Goal: Task Accomplishment & Management: Use online tool/utility

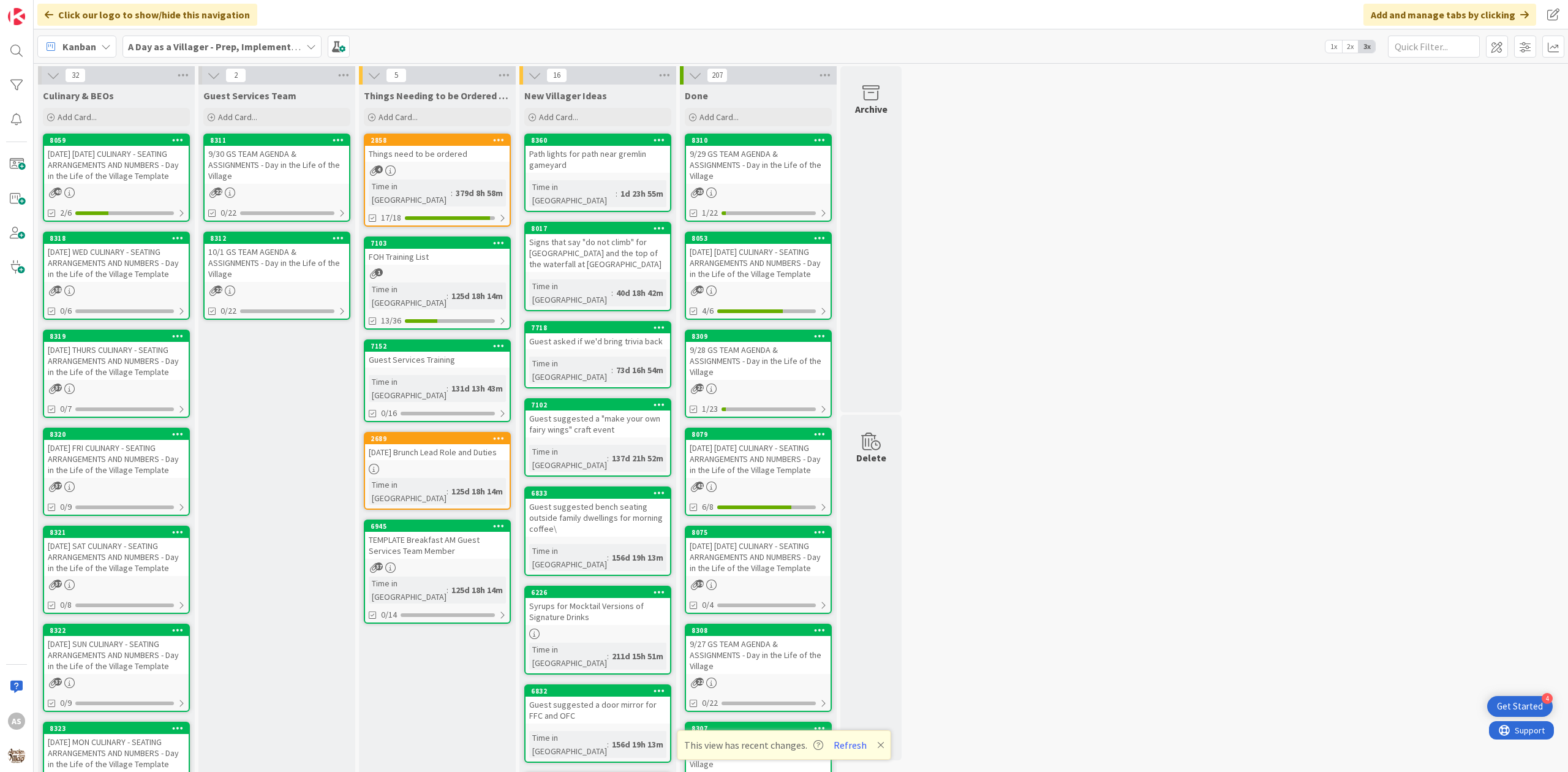
click at [126, 165] on div "[DATE] [DATE] CULINARY - SEATING ARRANGEMENTS AND NUMBERS - Day in the Life of …" at bounding box center [116, 165] width 144 height 38
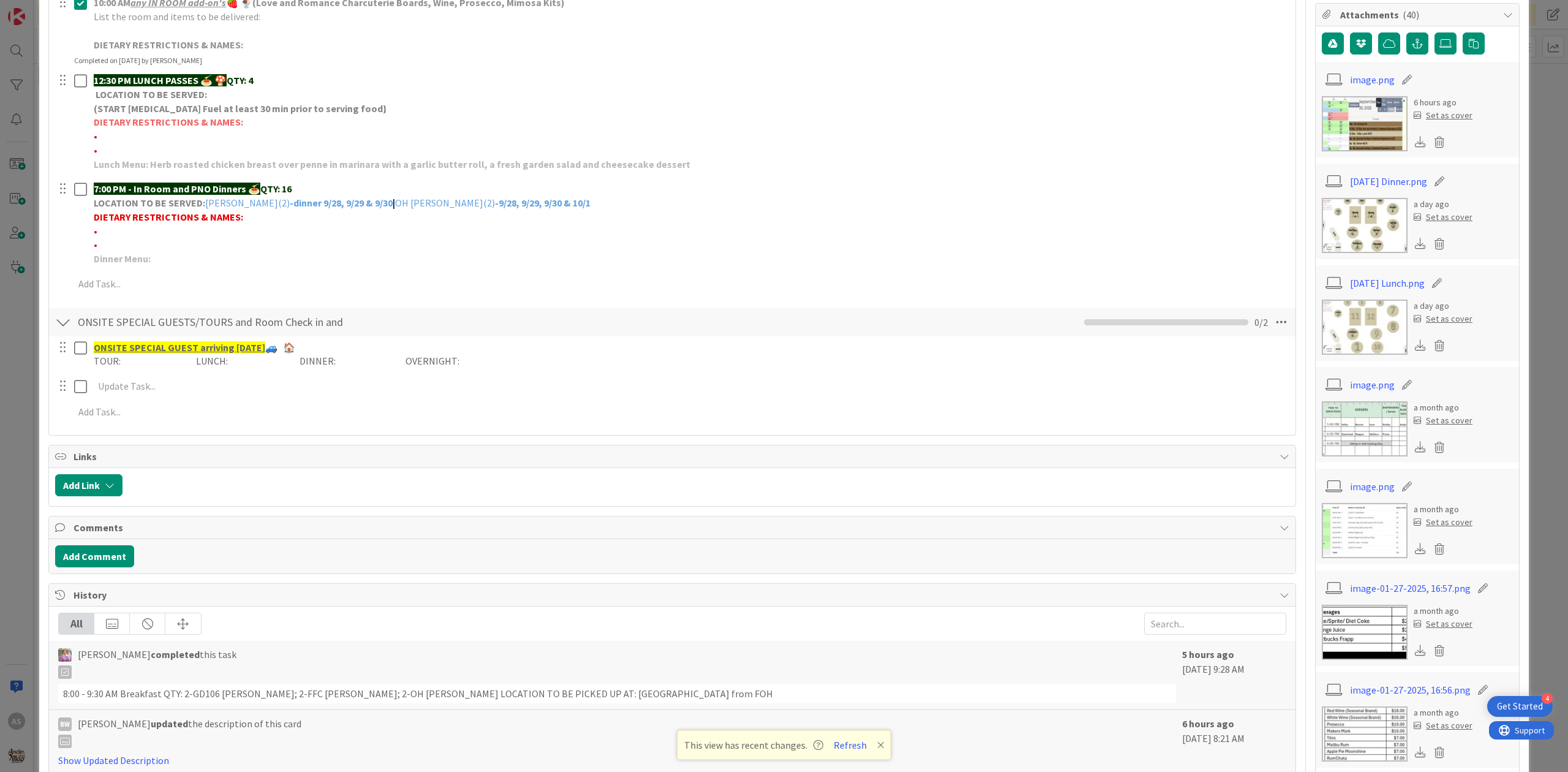
click at [1382, 199] on img at bounding box center [1365, 225] width 86 height 55
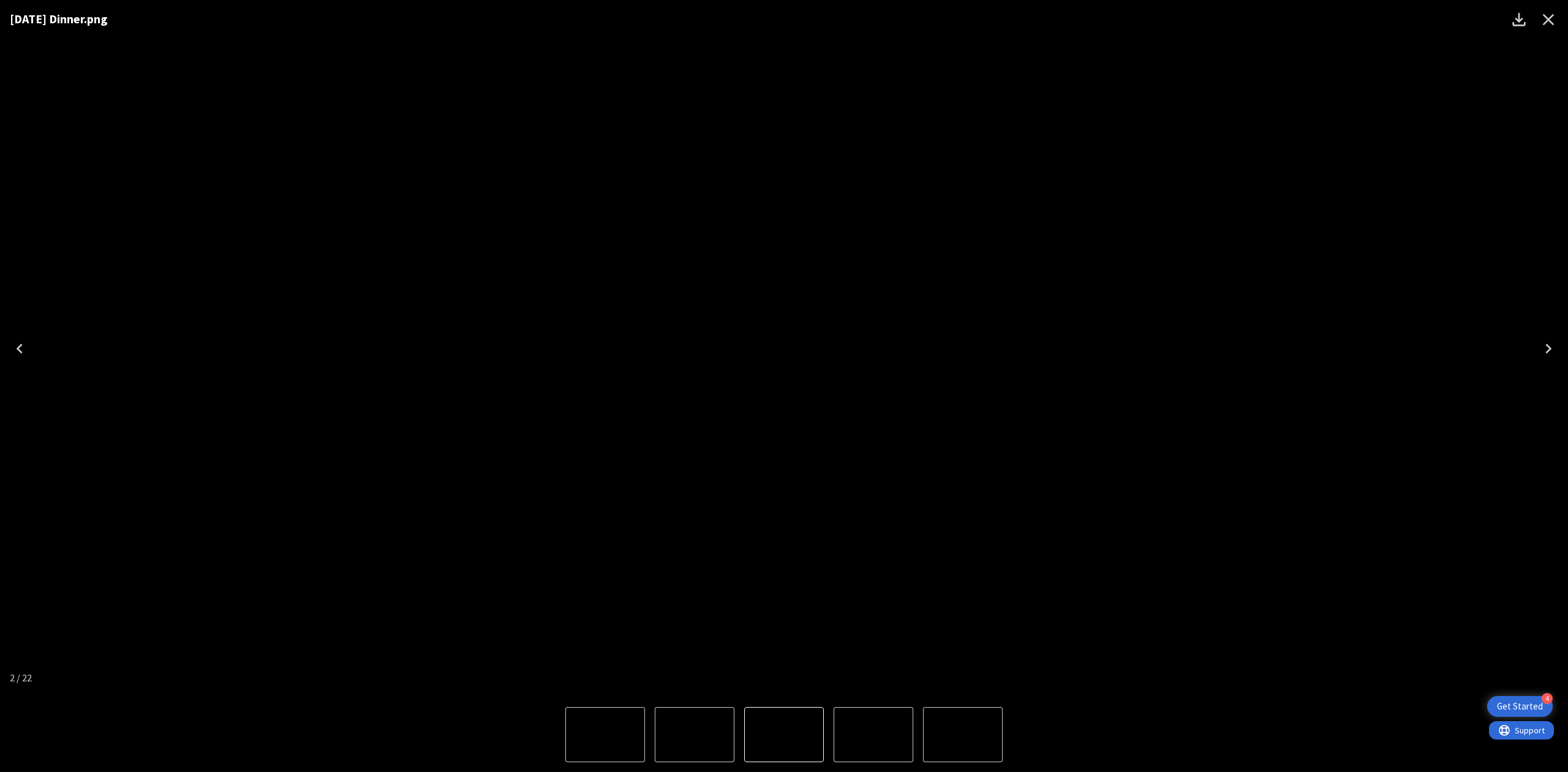
click at [1556, 10] on icon "Close" at bounding box center [1548, 19] width 19 height 19
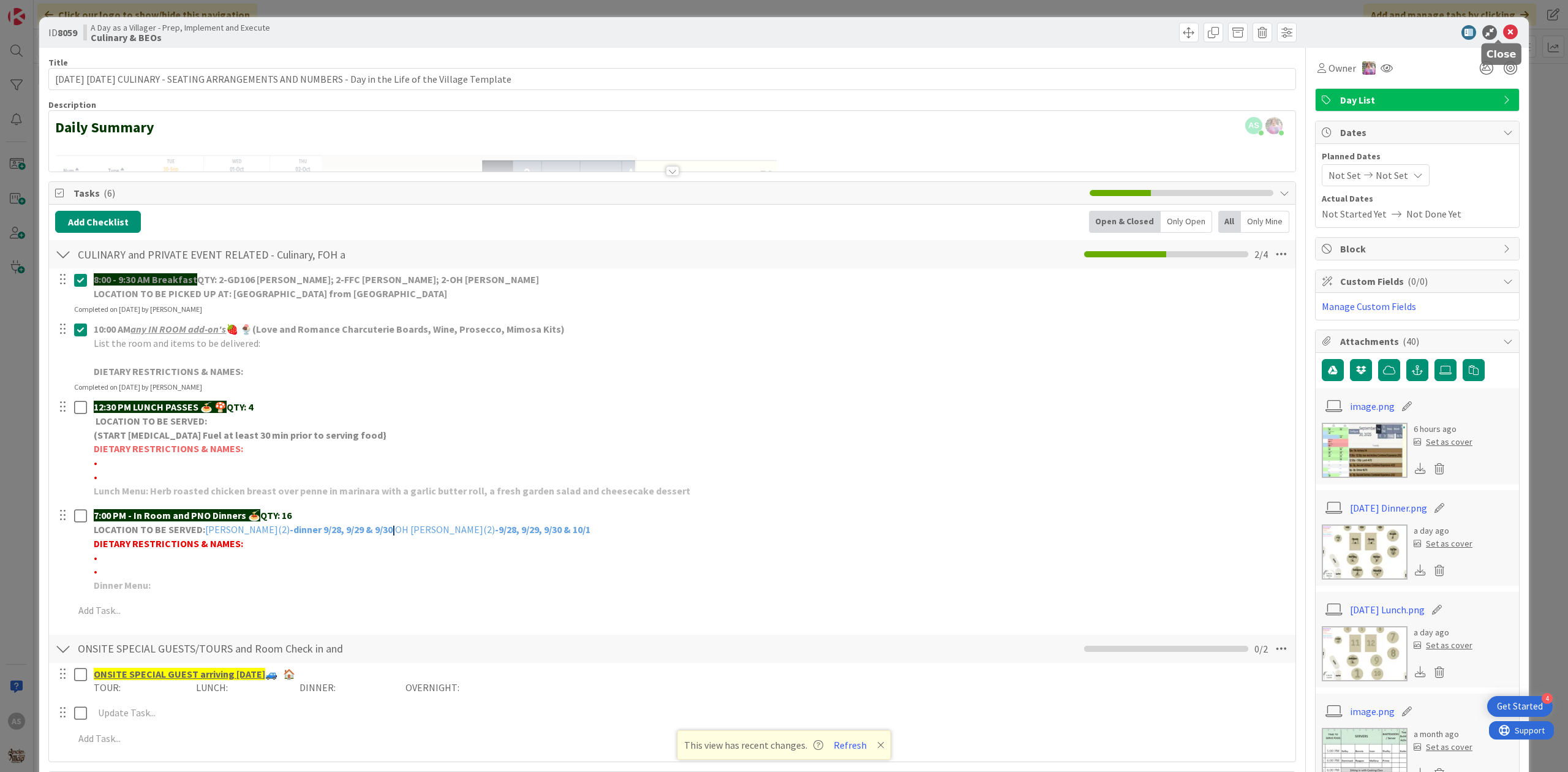
click at [1503, 27] on icon at bounding box center [1510, 32] width 15 height 15
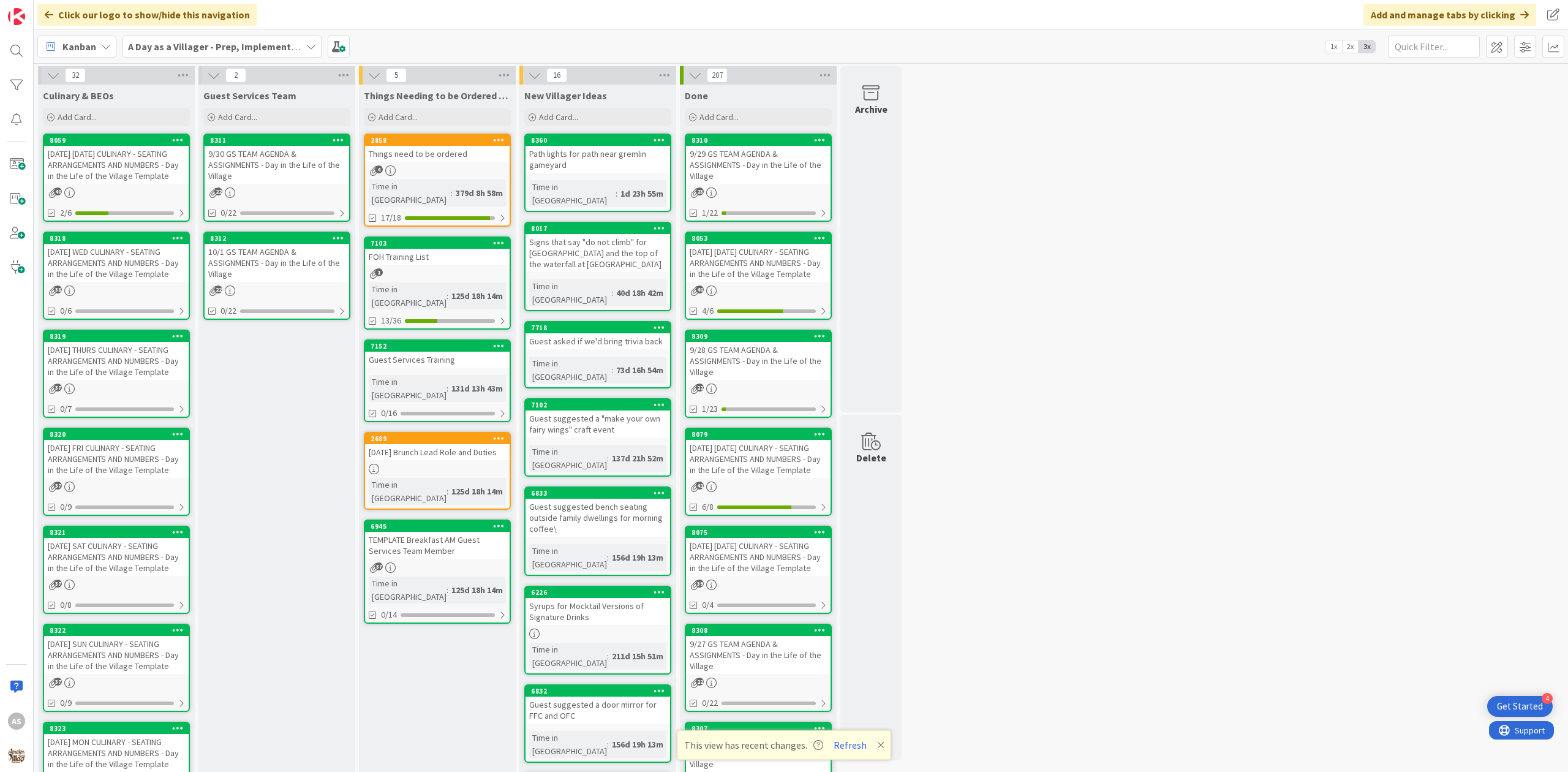
click at [296, 152] on div "9/30 GS TEAM AGENDA & ASSIGNMENTS - Day in the Life of the Village" at bounding box center [277, 165] width 144 height 38
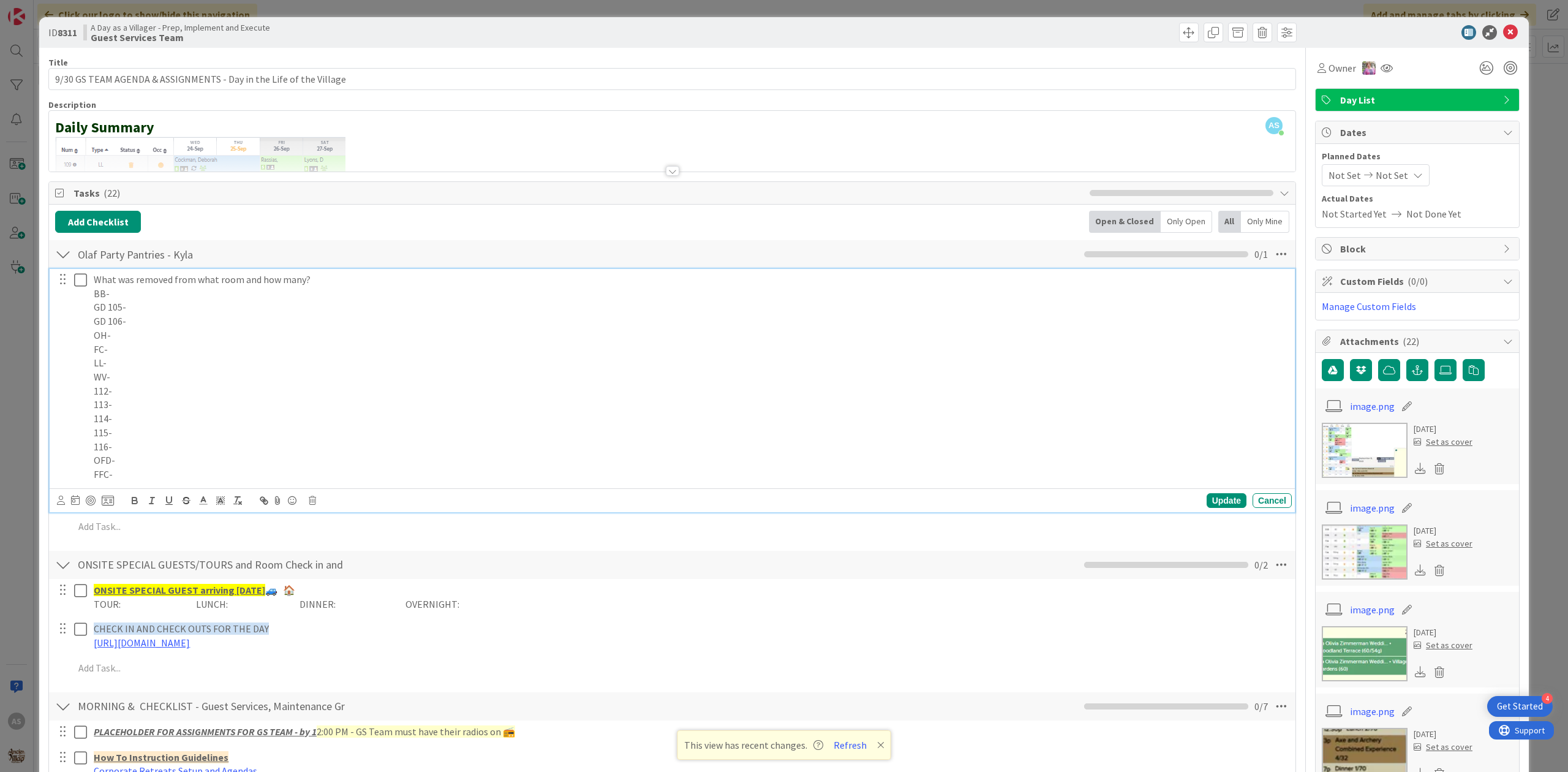
click at [192, 300] on p "BB-" at bounding box center [690, 294] width 1193 height 14
click at [142, 458] on p "OFD-" at bounding box center [690, 460] width 1193 height 14
click at [148, 421] on p "114-" at bounding box center [690, 418] width 1193 height 14
click at [142, 365] on p "LL-" at bounding box center [690, 362] width 1193 height 14
click at [1209, 503] on div "Update" at bounding box center [1227, 500] width 40 height 15
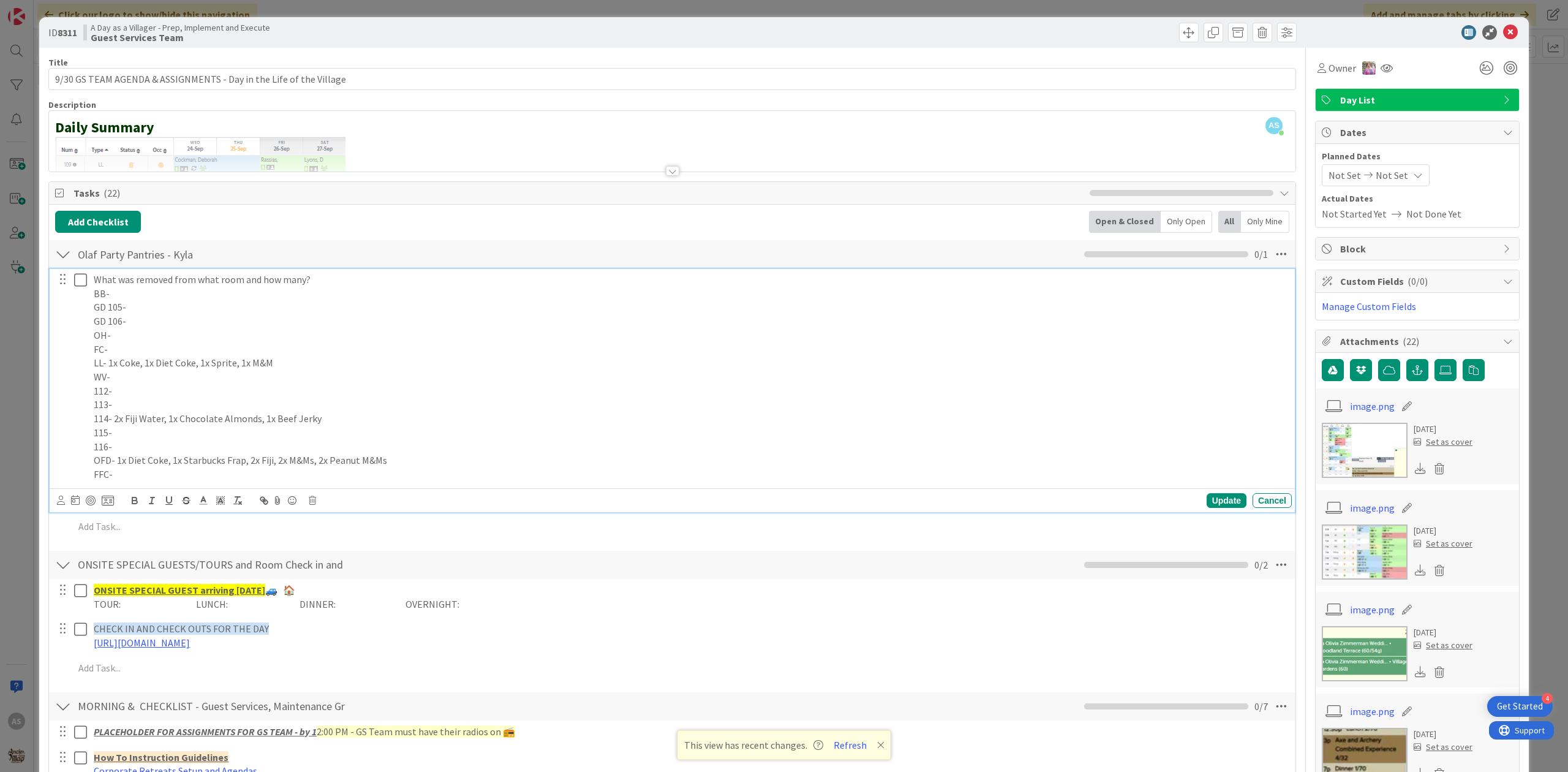
click at [81, 287] on icon at bounding box center [80, 280] width 13 height 15
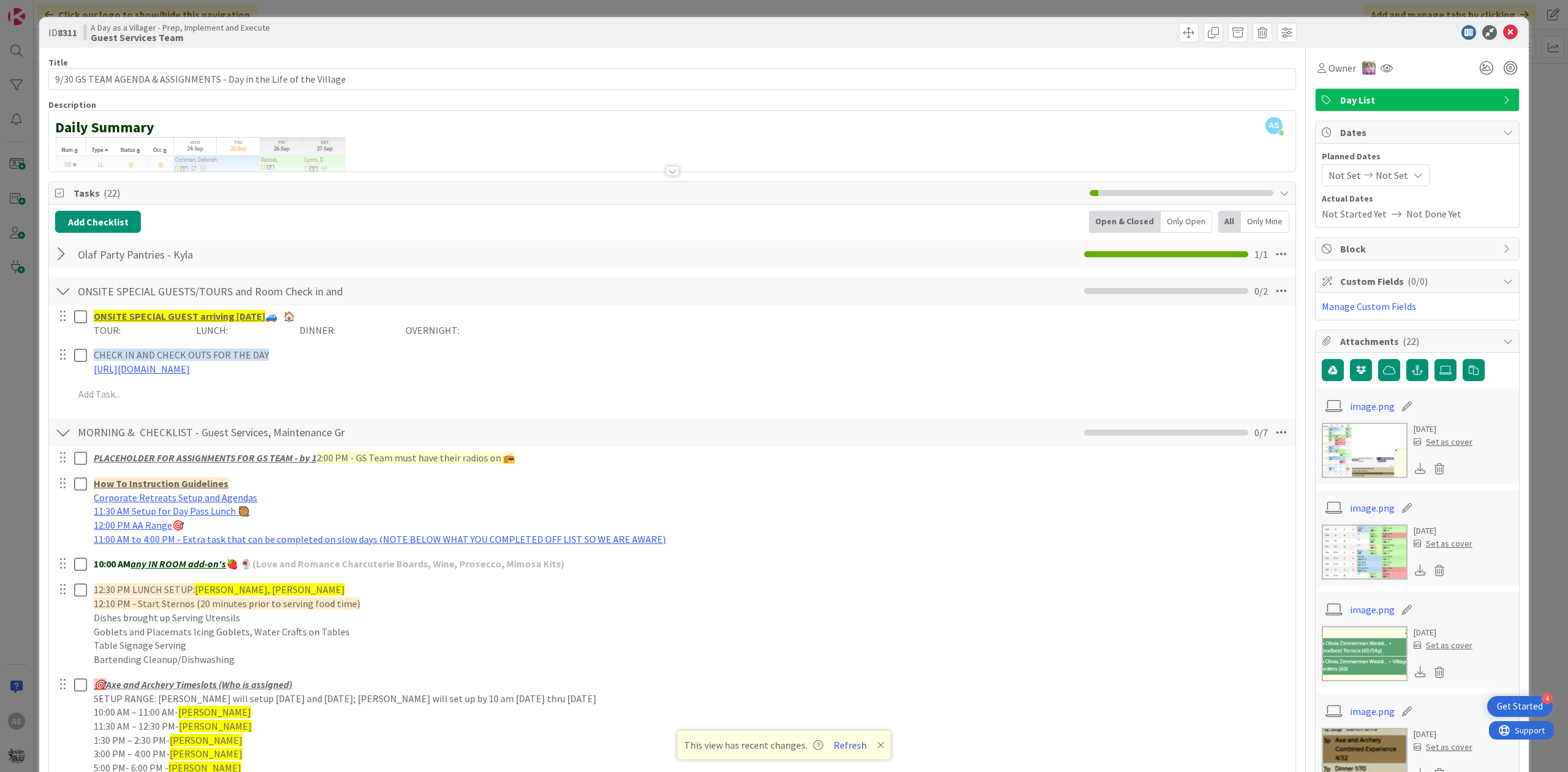
click at [630, 27] on div "A Day as a Villager - Prep, Implement and Execute Guest Services Team" at bounding box center [376, 32] width 586 height 19
click at [1503, 29] on icon at bounding box center [1510, 32] width 15 height 15
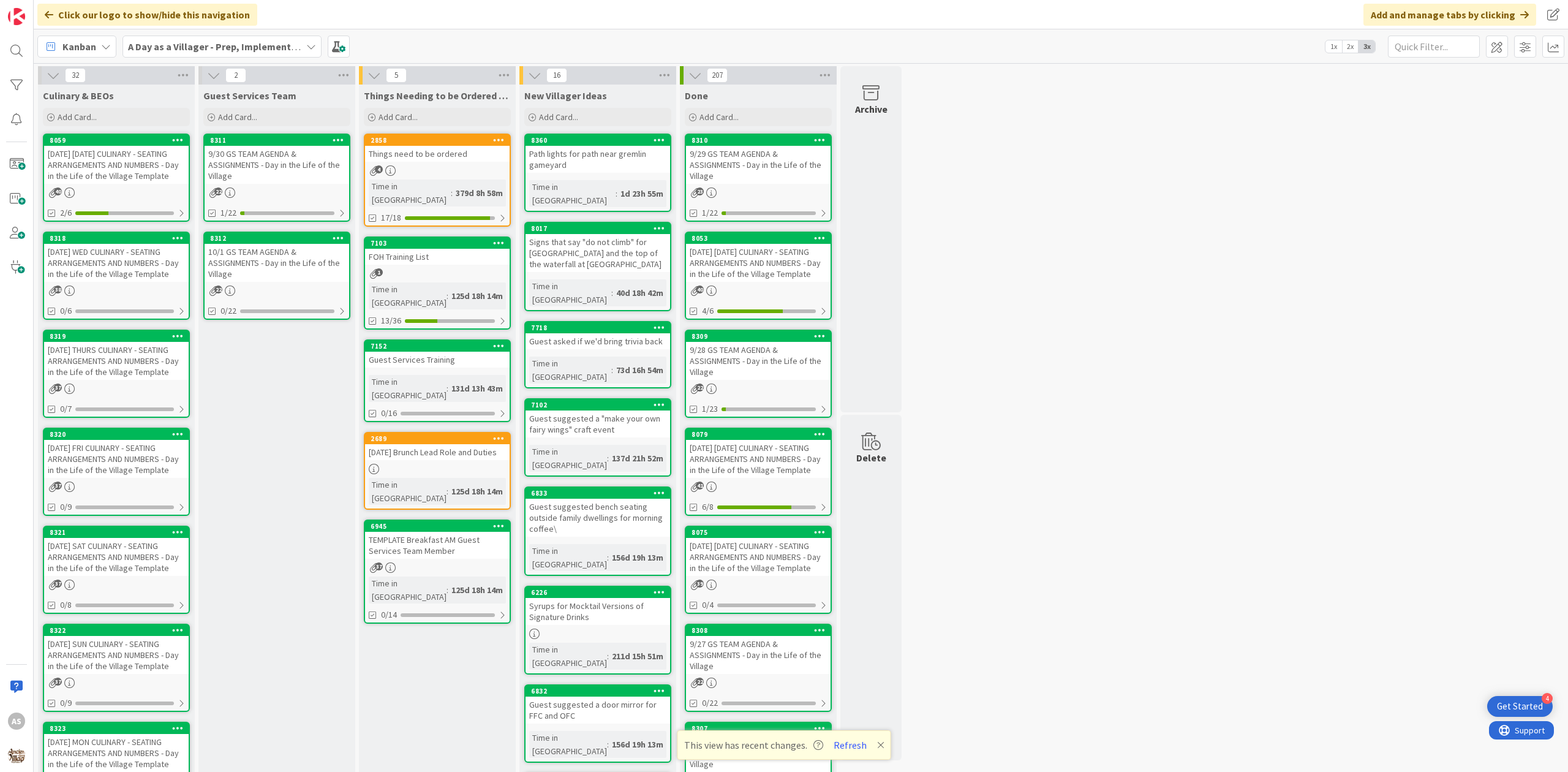
click at [1382, 251] on div "32 Culinary & BEOs Add Card... 8059 [DATE] [DATE] CULINARY - SEATING ARRANGEMEN…" at bounding box center [801, 607] width 1530 height 1083
